Goal: Find specific page/section: Find specific page/section

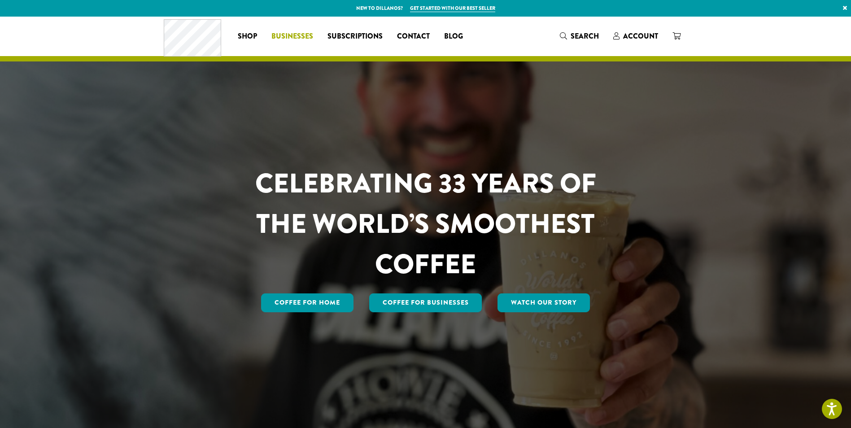
click at [299, 41] on span "Businesses" at bounding box center [292, 36] width 42 height 11
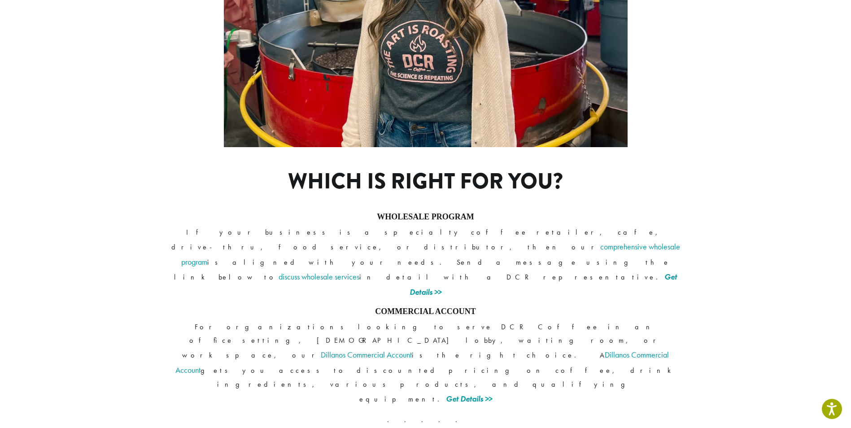
scroll to position [617, 0]
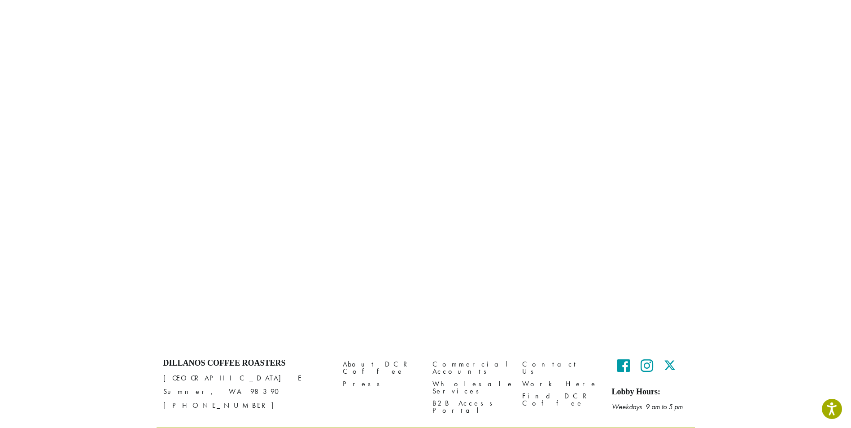
scroll to position [528, 0]
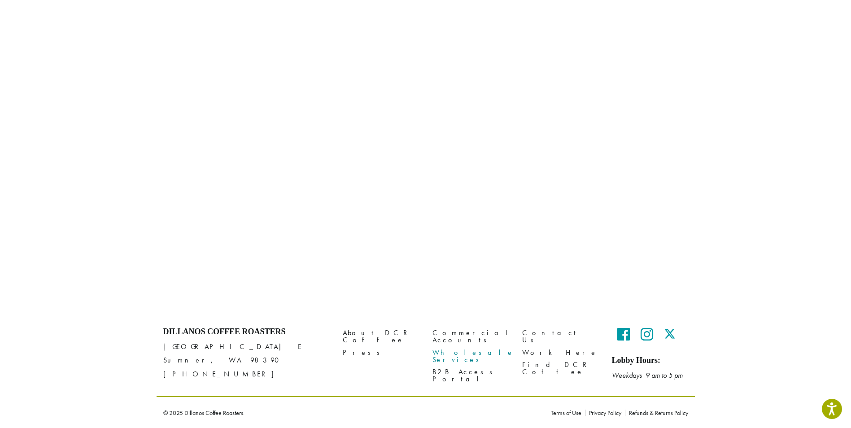
click at [458, 346] on link "Wholesale Services" at bounding box center [470, 355] width 76 height 19
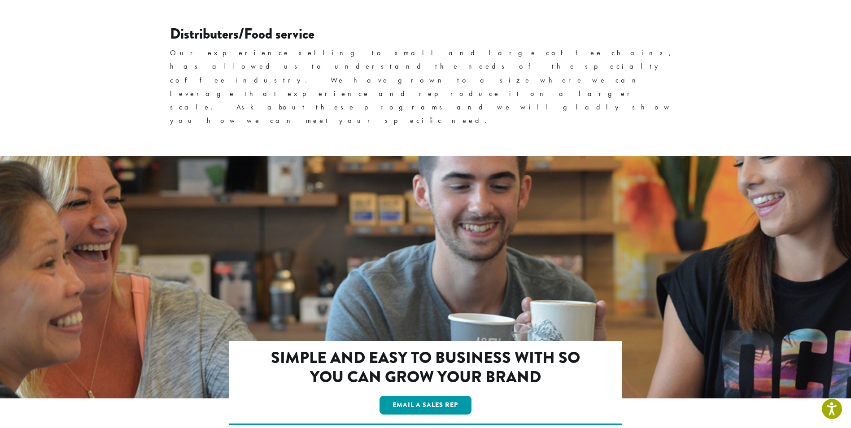
scroll to position [1473, 0]
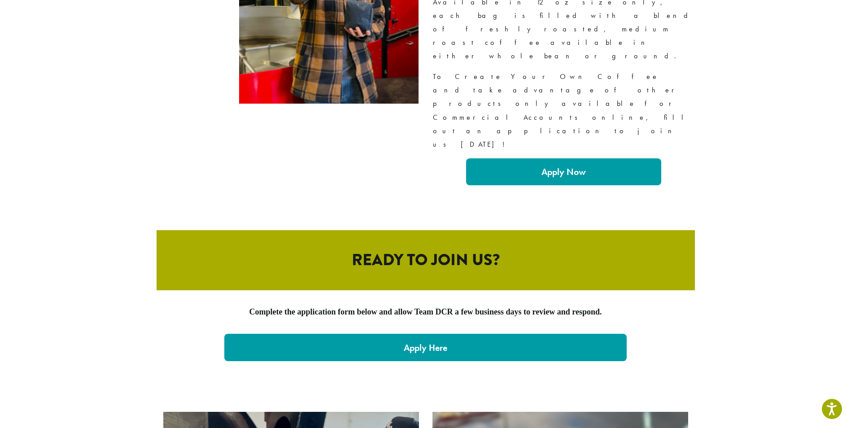
scroll to position [1871, 0]
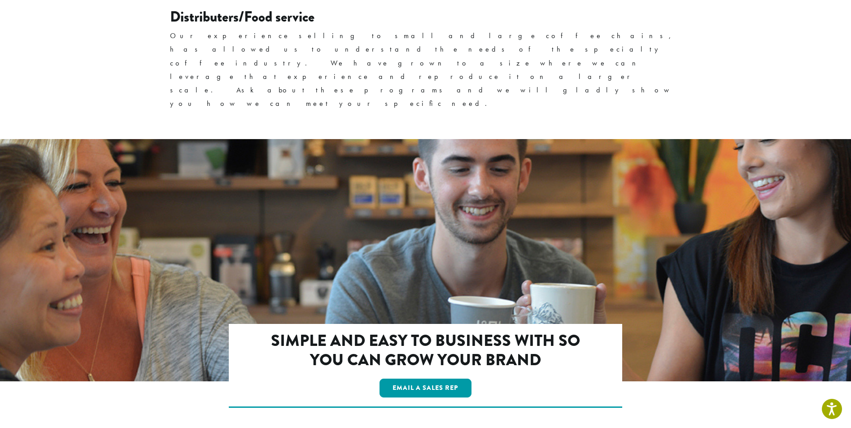
scroll to position [1473, 0]
